Goal: Information Seeking & Learning: Learn about a topic

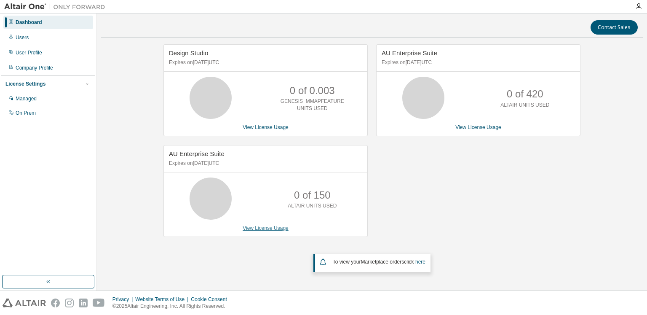
click at [273, 229] on link "View License Usage" at bounding box center [266, 228] width 46 height 6
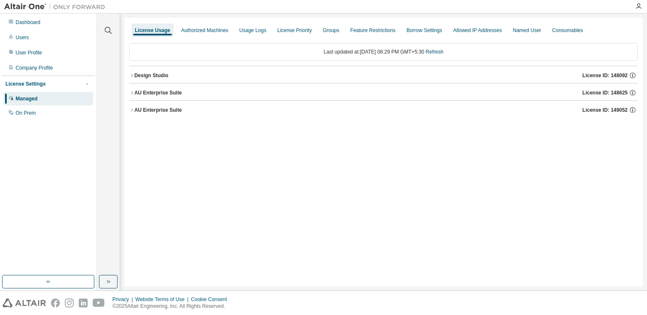
click at [132, 111] on icon "button" at bounding box center [131, 109] width 5 height 5
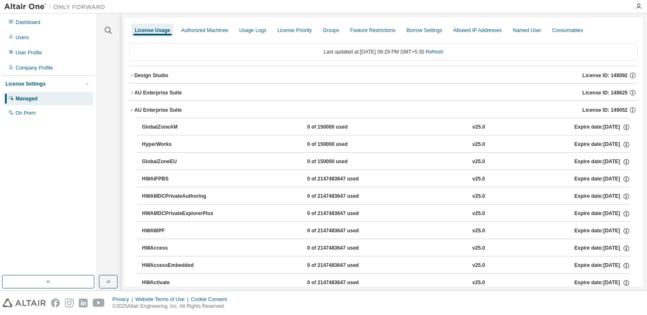
click at [132, 109] on icon "button" at bounding box center [131, 109] width 5 height 5
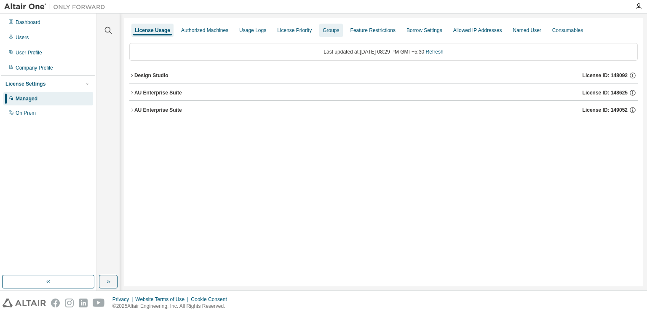
click at [323, 30] on div "Groups" at bounding box center [331, 30] width 16 height 7
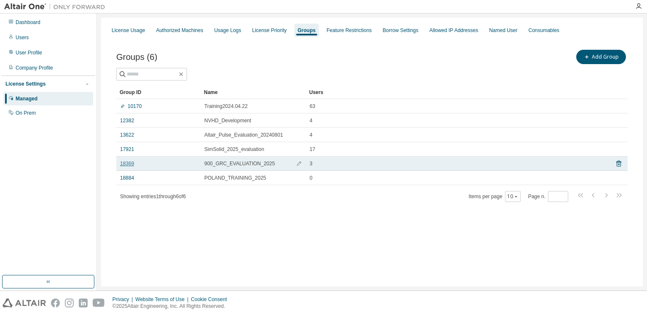
click at [122, 165] on link "18369" at bounding box center [127, 163] width 14 height 7
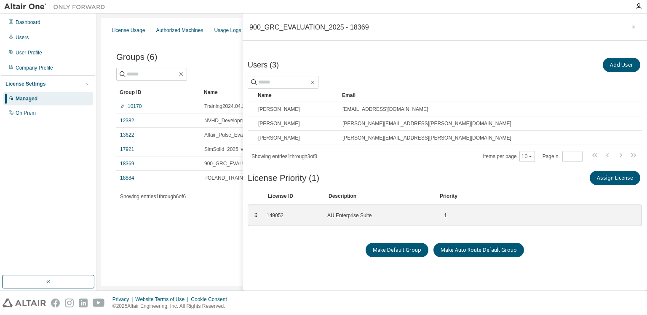
drag, startPoint x: 235, startPoint y: 214, endPoint x: 246, endPoint y: 211, distance: 11.9
click at [246, 211] on div "Users (3) Add User Clear Load Save Save As Field Operator Value Select filter S…" at bounding box center [445, 178] width 404 height 259
click at [120, 27] on div "License Usage" at bounding box center [128, 30] width 40 height 13
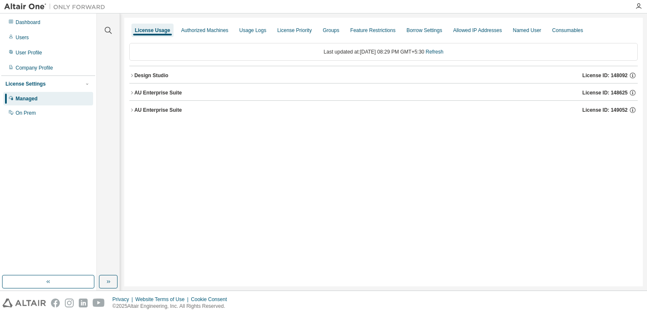
click at [131, 113] on button "AU Enterprise Suite License ID: 149052" at bounding box center [383, 110] width 508 height 19
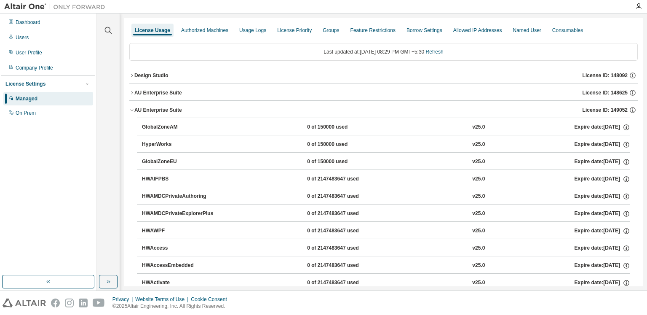
click at [131, 113] on button "AU Enterprise Suite License ID: 149052" at bounding box center [383, 110] width 508 height 19
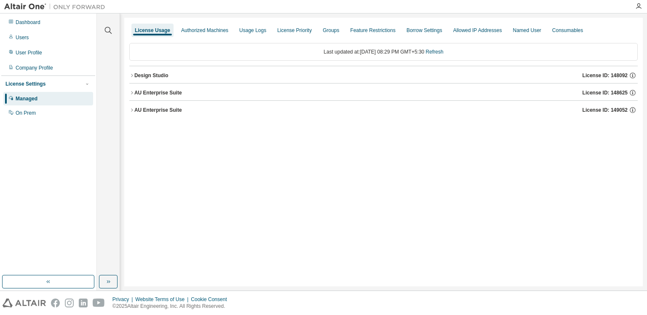
click at [41, 30] on div "Dashboard Users User Profile Company Profile License Settings Managed On Prem" at bounding box center [48, 68] width 94 height 106
click at [45, 23] on div "Dashboard" at bounding box center [48, 22] width 90 height 13
